Goal: Information Seeking & Learning: Learn about a topic

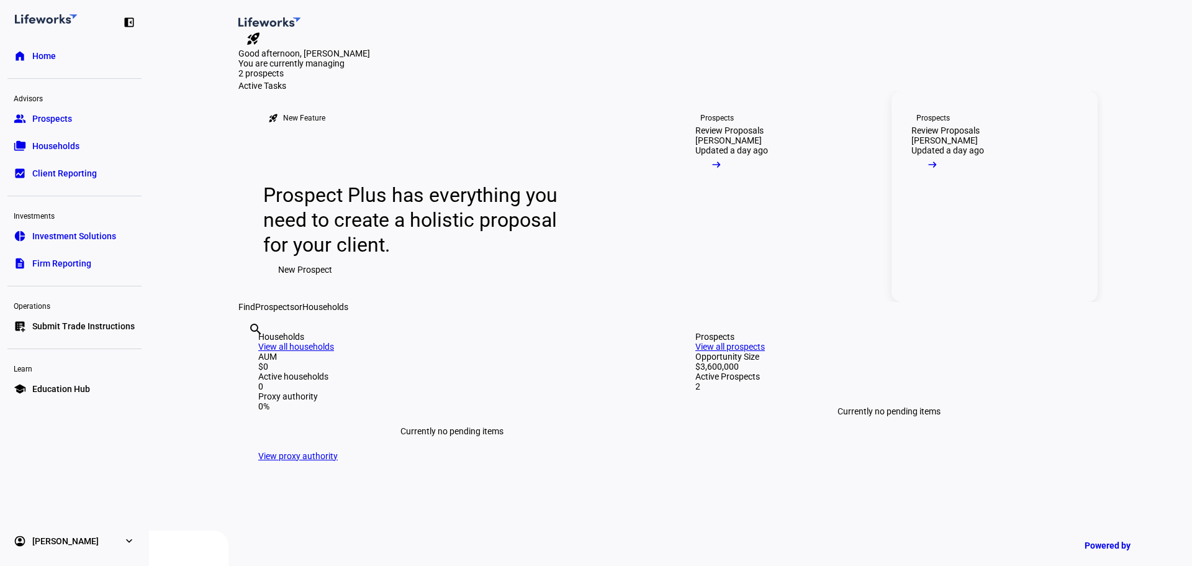
click at [954, 180] on span at bounding box center [933, 167] width 42 height 25
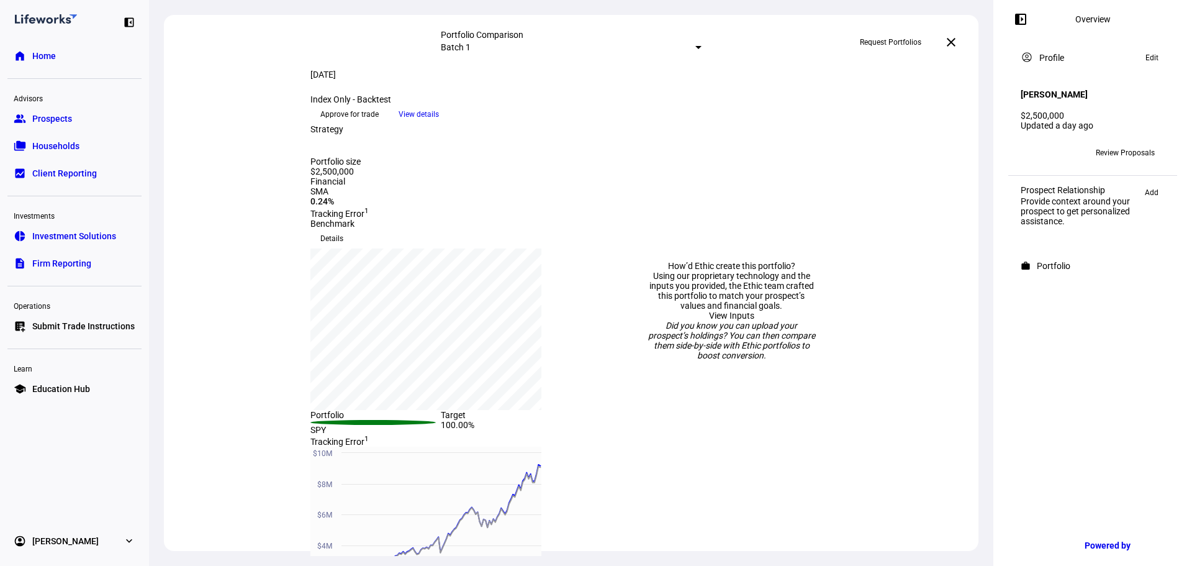
click at [1118, 145] on span "Review Proposals" at bounding box center [1125, 153] width 59 height 20
click at [1116, 150] on span "Review Proposals" at bounding box center [1125, 153] width 59 height 20
click at [1088, 89] on h4 "[PERSON_NAME]" at bounding box center [1054, 94] width 67 height 10
click at [1043, 71] on div "account_circle Profile Edit" at bounding box center [1092, 58] width 159 height 30
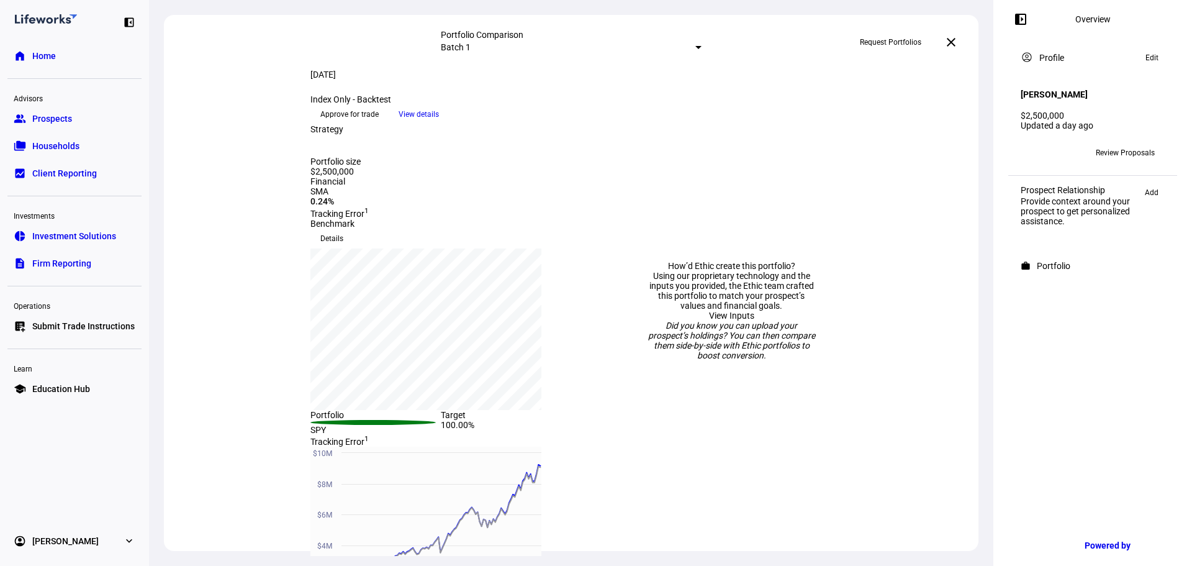
click at [1040, 273] on eth-panel-overview-card-header "work Portfolio" at bounding box center [1093, 265] width 144 height 15
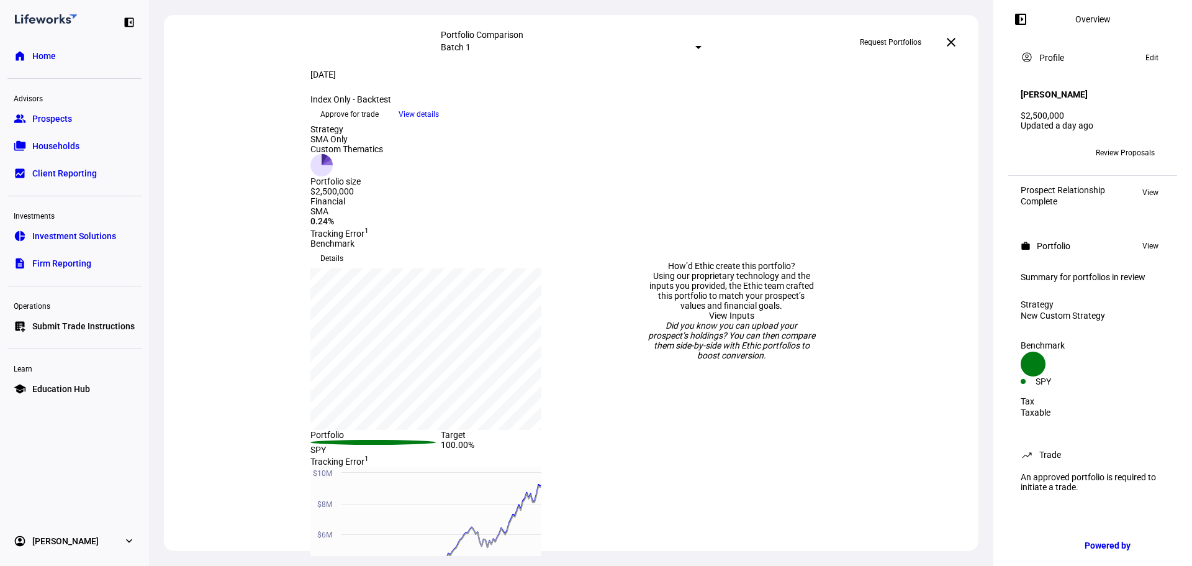
click at [1152, 242] on span "View" at bounding box center [1151, 245] width 16 height 15
click at [1149, 185] on span "View" at bounding box center [1151, 192] width 16 height 15
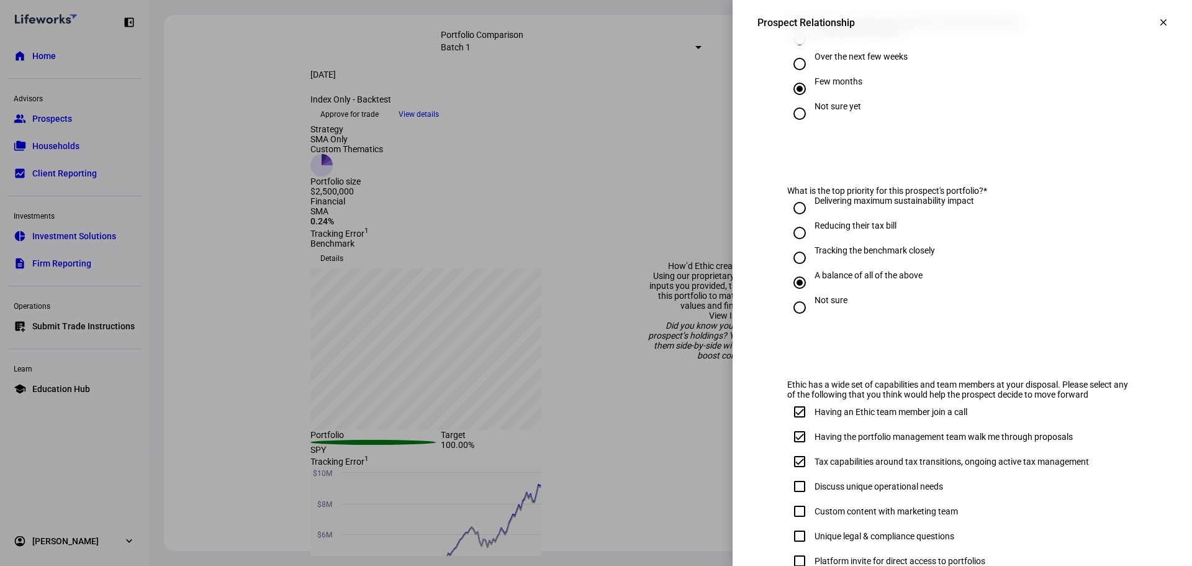
scroll to position [629, 0]
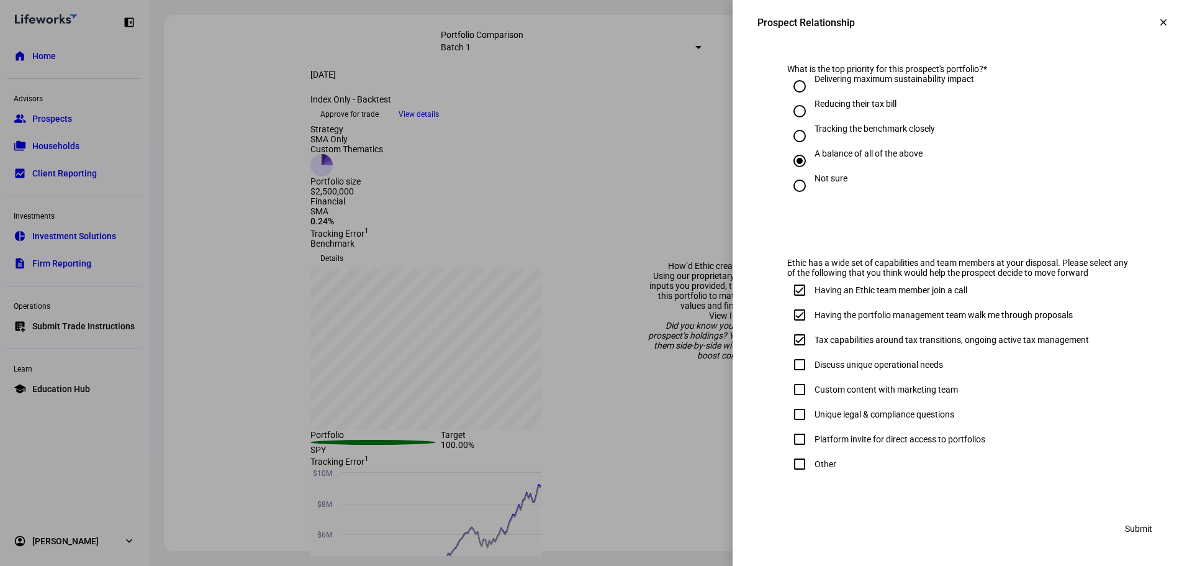
click at [1158, 19] on mat-icon "clear" at bounding box center [1163, 22] width 11 height 11
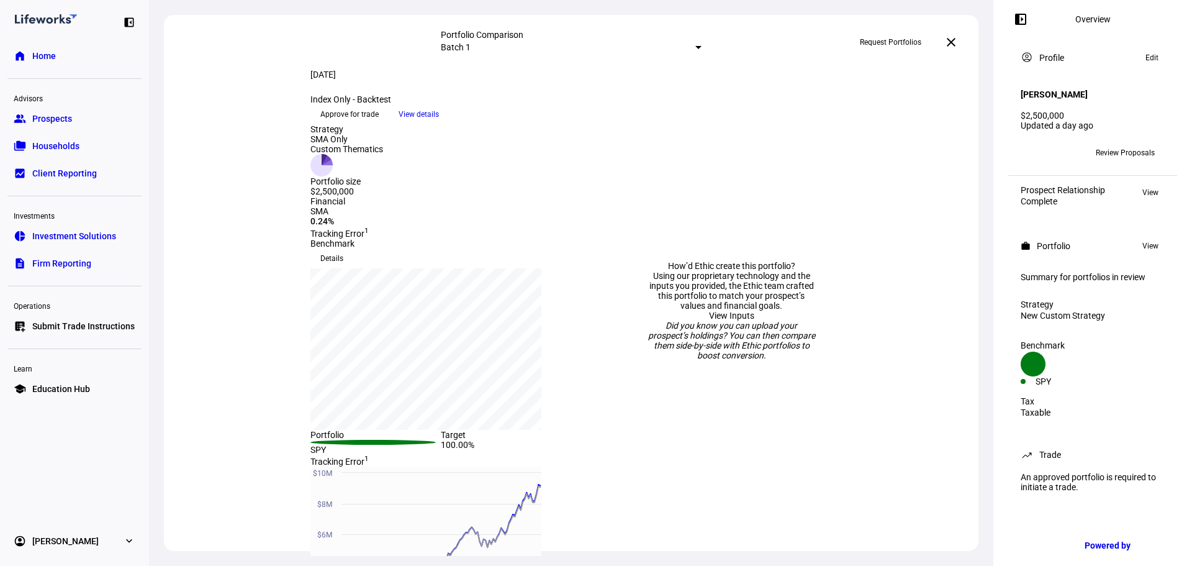
click at [1031, 99] on div "[PERSON_NAME] $2,500,000 Updated a day ago" at bounding box center [1092, 104] width 159 height 63
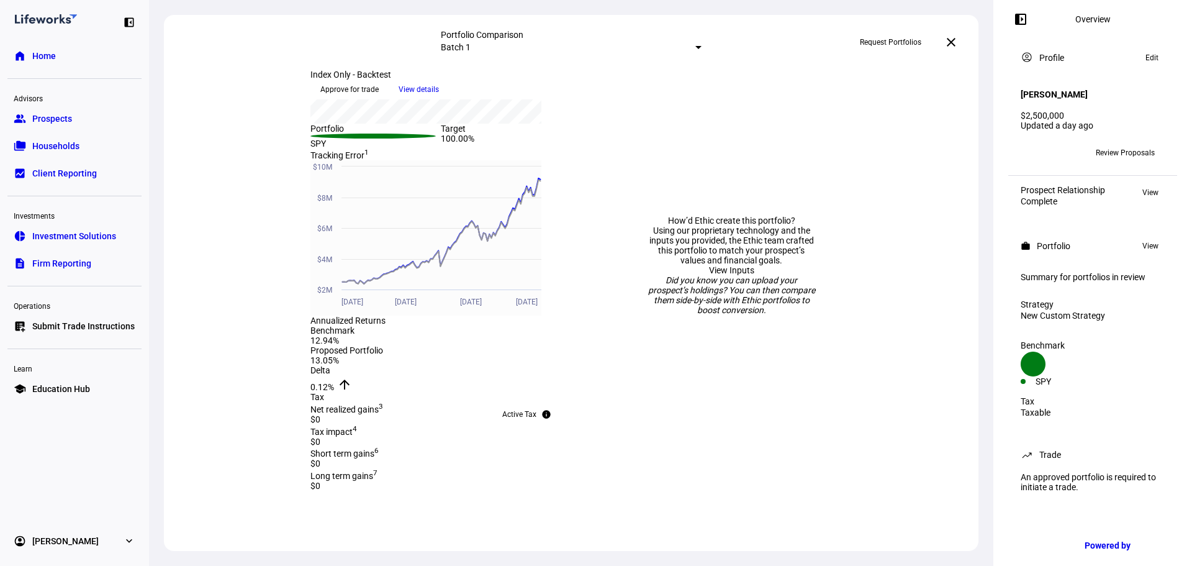
scroll to position [302, 0]
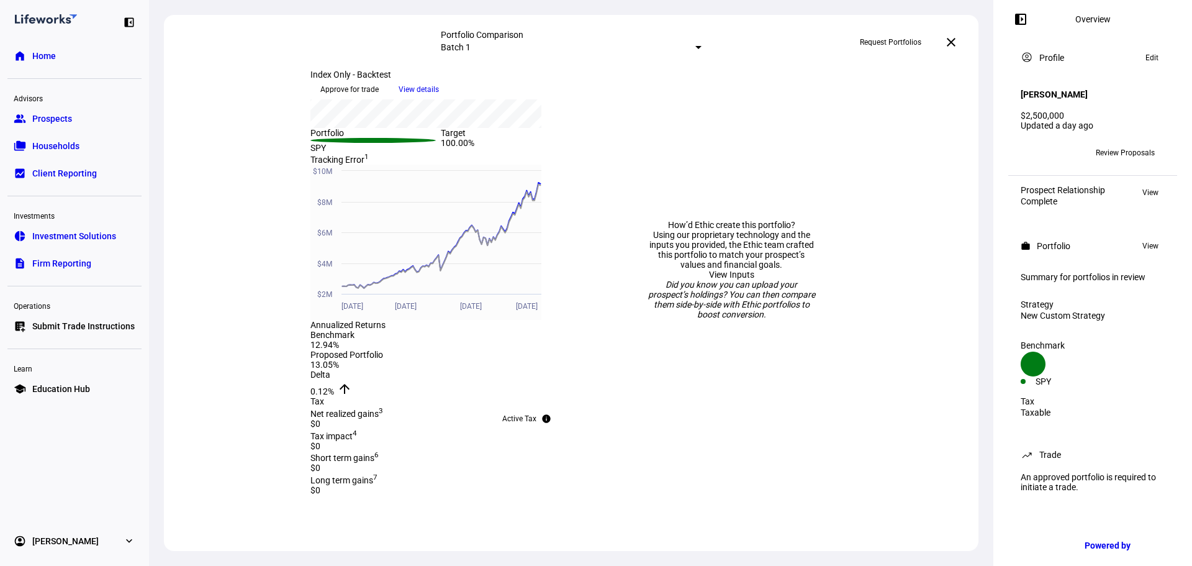
click at [473, 99] on div "[DATE] more_vert Index Only - Backtest keyboard_arrow_down Approve for trade Vi…" at bounding box center [440, 85] width 261 height 30
click at [439, 99] on span "View details" at bounding box center [419, 89] width 40 height 19
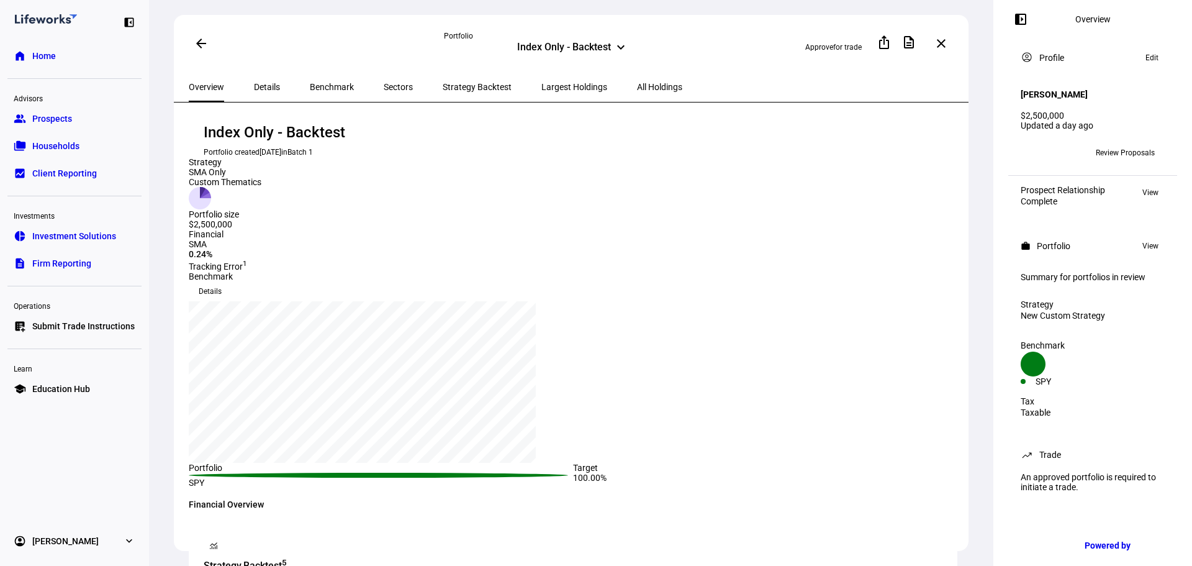
drag, startPoint x: 243, startPoint y: 78, endPoint x: 248, endPoint y: 84, distance: 7.1
click at [245, 81] on div "Details" at bounding box center [267, 87] width 56 height 30
